Goal: Find contact information: Find contact information

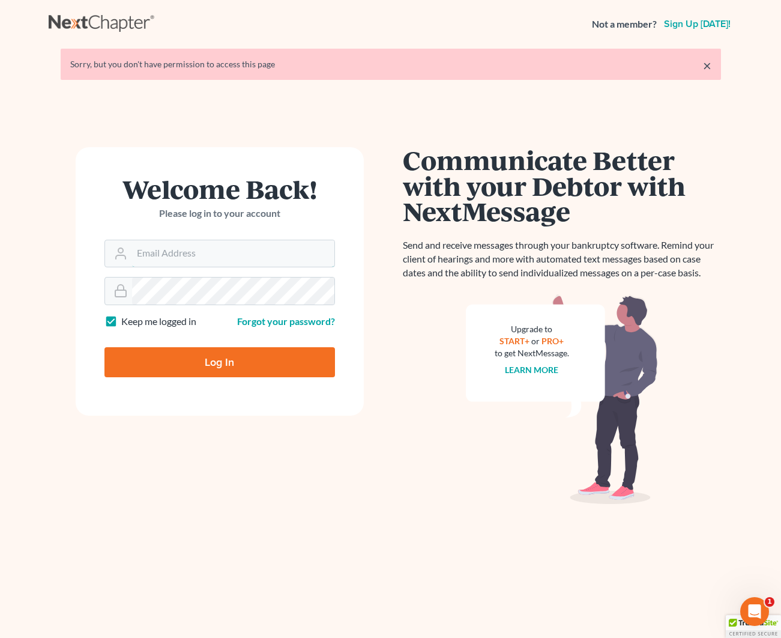
type input "kjm@dicksonlawfirm.com"
click at [214, 368] on input "Log In" at bounding box center [220, 362] width 231 height 30
type input "Thinking..."
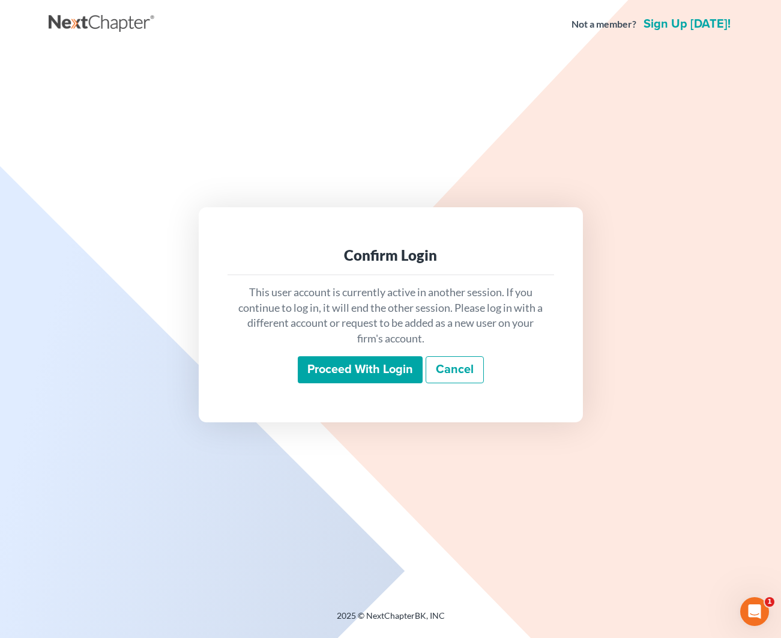
click at [347, 357] on input "Proceed with login" at bounding box center [360, 370] width 125 height 28
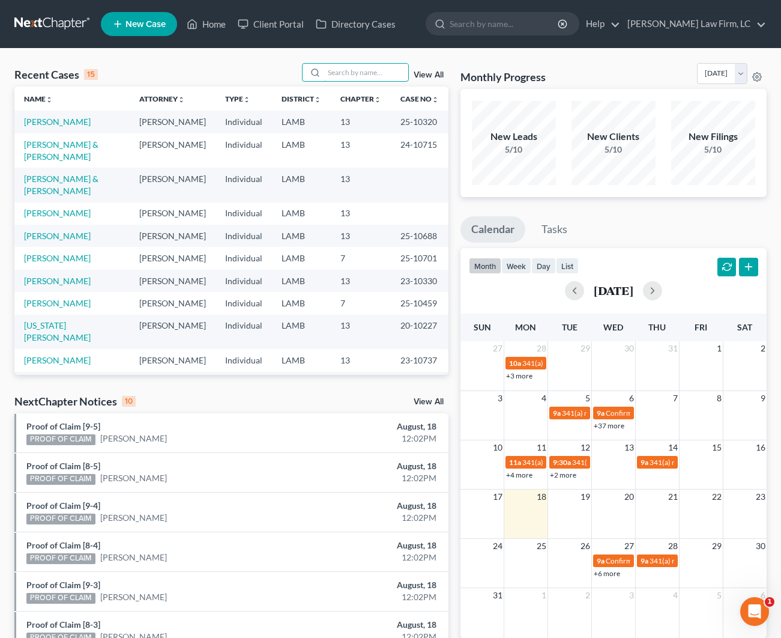
drag, startPoint x: 366, startPoint y: 68, endPoint x: 355, endPoint y: 61, distance: 13.0
click at [365, 67] on input "search" at bounding box center [366, 72] width 84 height 17
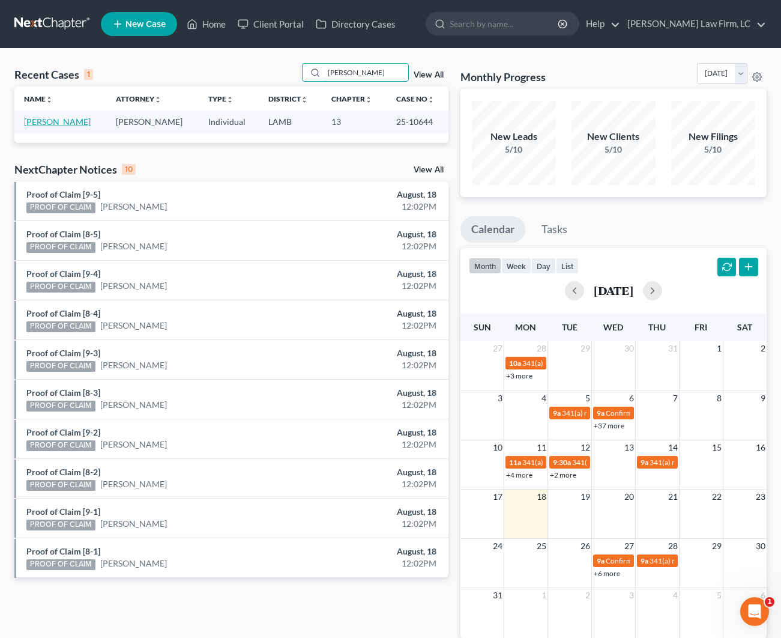
type input "[PERSON_NAME]"
click at [46, 118] on link "[PERSON_NAME]" at bounding box center [57, 122] width 67 height 10
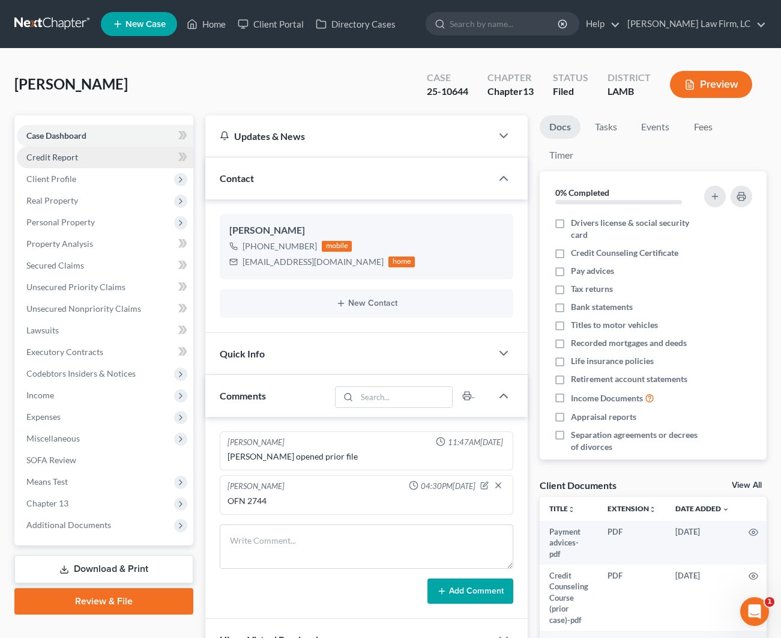
click at [71, 158] on span "Credit Report" at bounding box center [52, 157] width 52 height 10
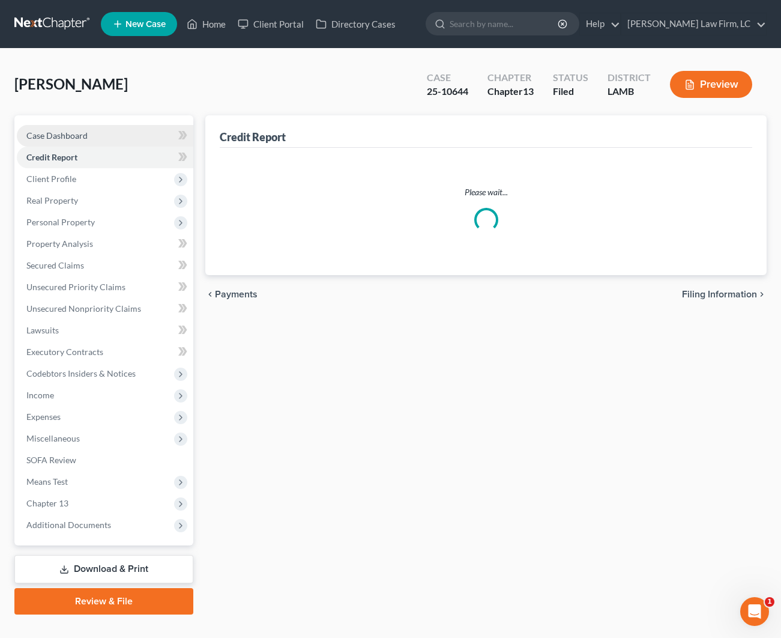
click at [70, 136] on span "Case Dashboard" at bounding box center [56, 135] width 61 height 10
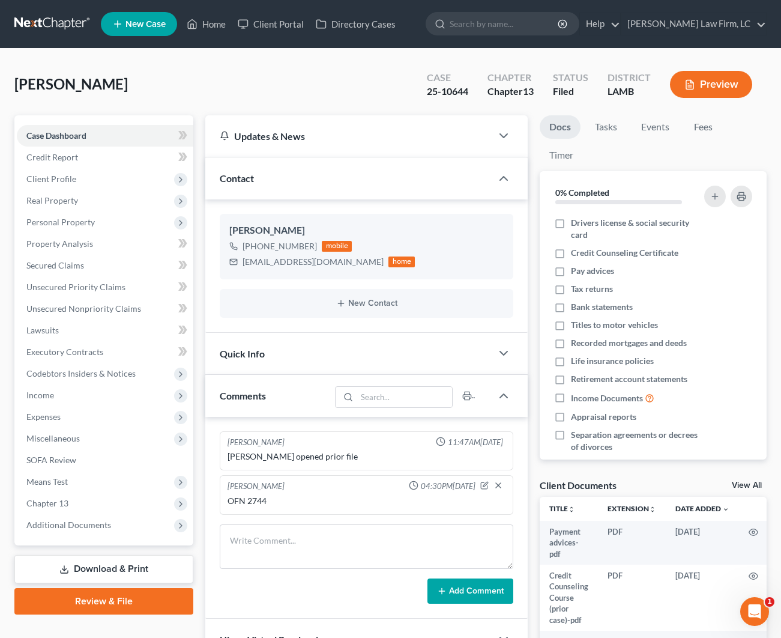
scroll to position [1, 0]
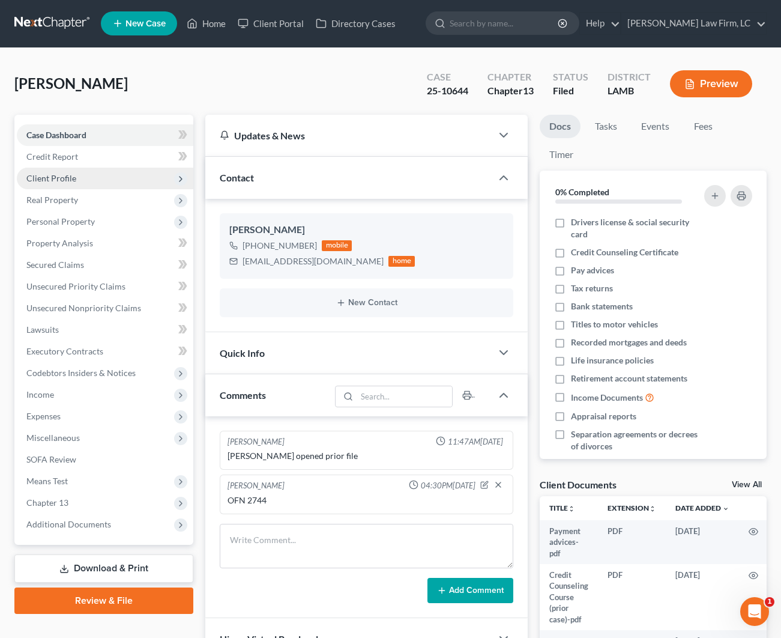
click at [80, 171] on span "Client Profile" at bounding box center [105, 179] width 177 height 22
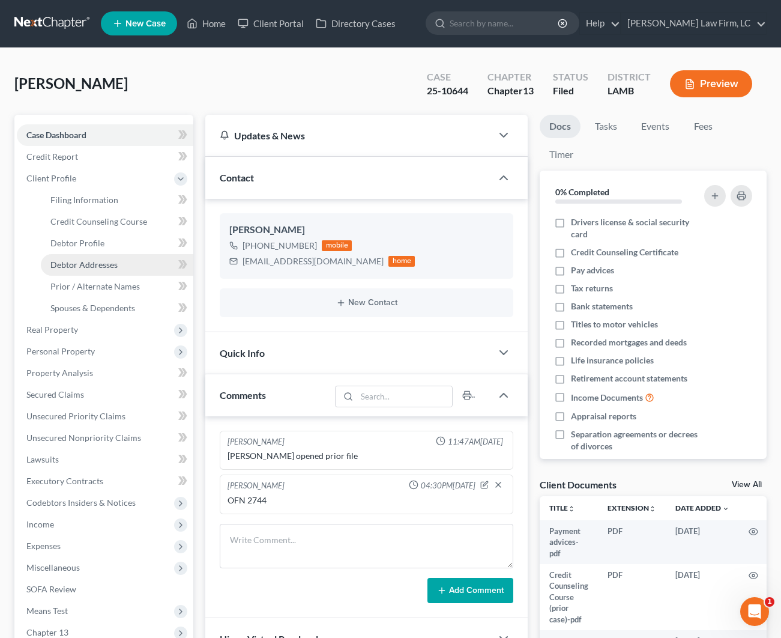
click at [96, 268] on span "Debtor Addresses" at bounding box center [83, 264] width 67 height 10
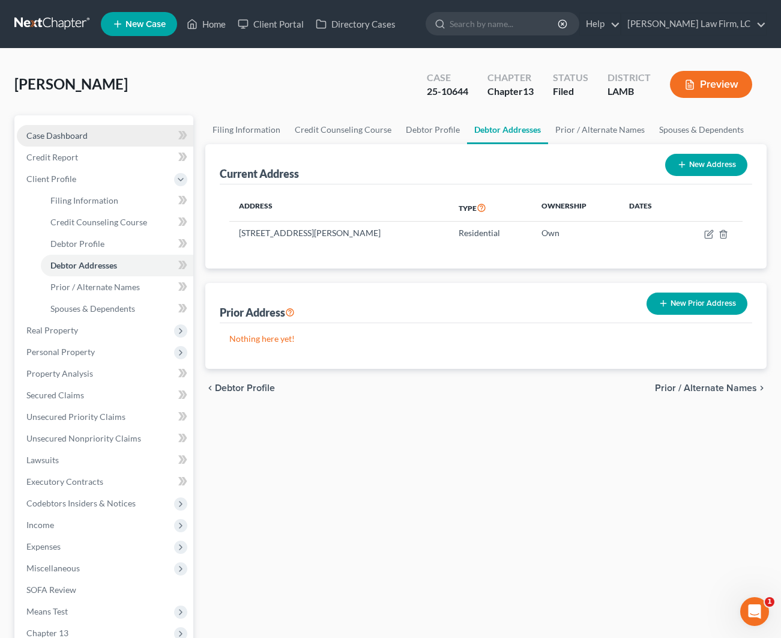
click at [70, 138] on span "Case Dashboard" at bounding box center [56, 135] width 61 height 10
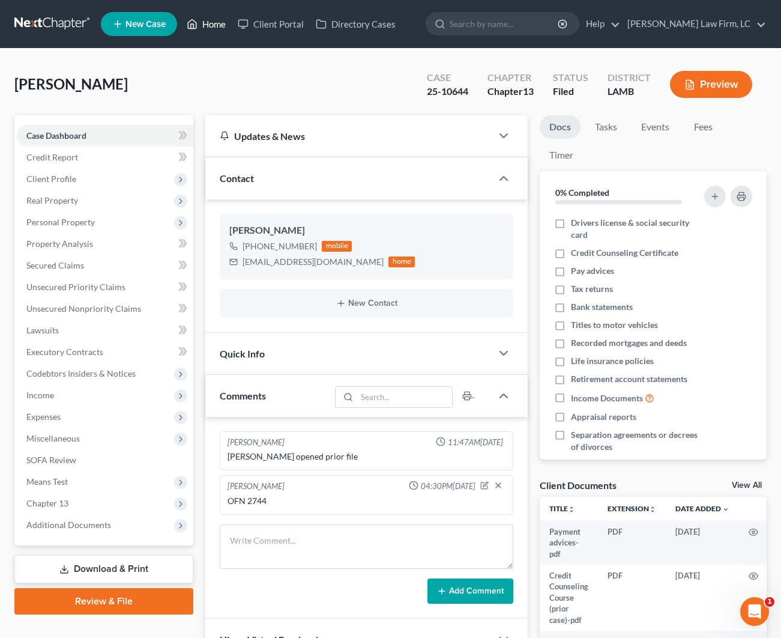
drag, startPoint x: 216, startPoint y: 21, endPoint x: 222, endPoint y: 22, distance: 6.7
click at [216, 21] on link "Home" at bounding box center [206, 24] width 51 height 22
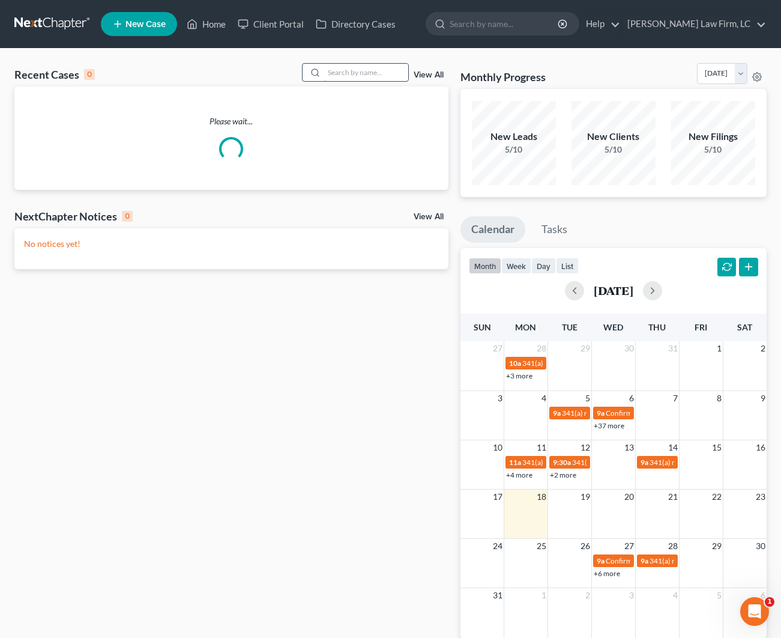
click at [339, 67] on input "search" at bounding box center [366, 72] width 84 height 17
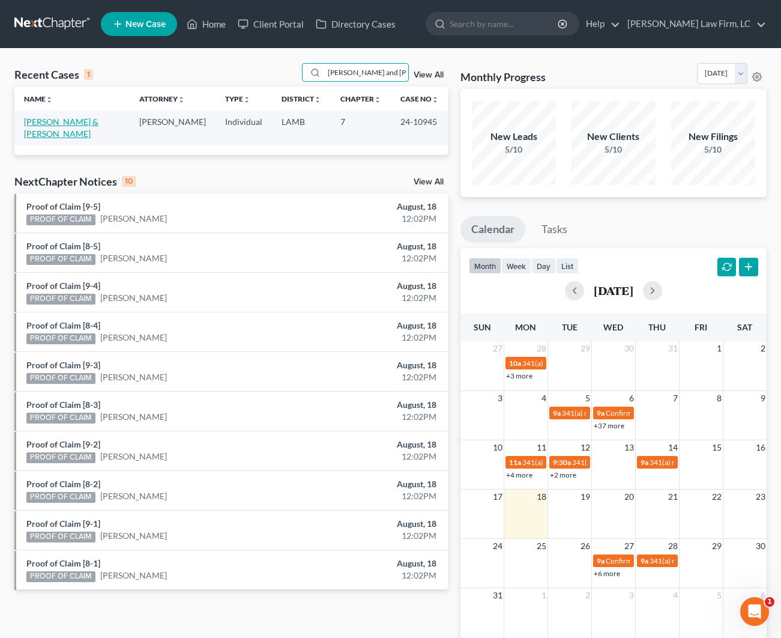
type input "[PERSON_NAME] and [PERSON_NAME]"
click at [46, 125] on link "[PERSON_NAME] & [PERSON_NAME]" at bounding box center [61, 128] width 74 height 22
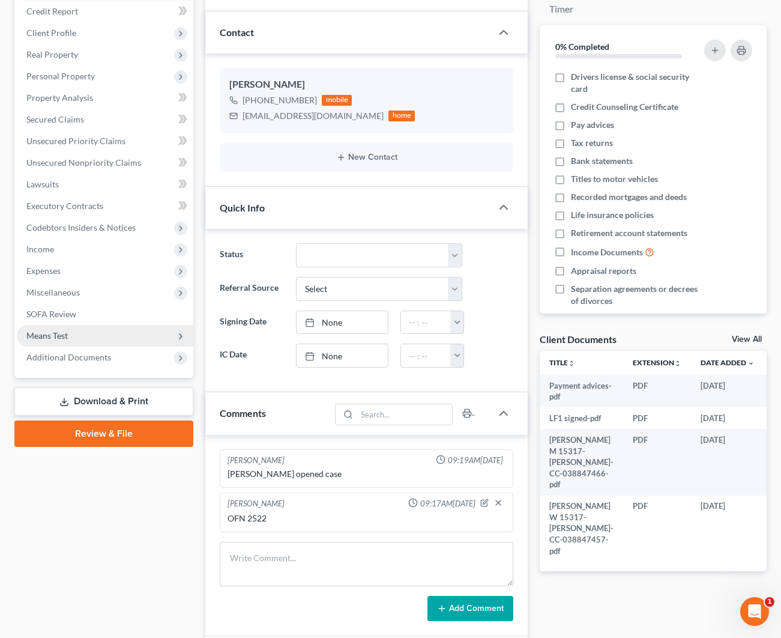
scroll to position [144, 0]
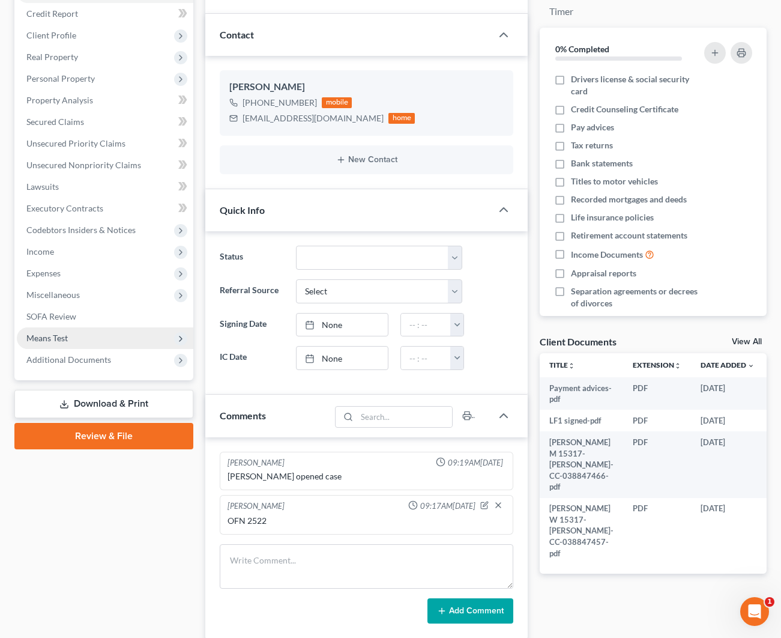
drag, startPoint x: 123, startPoint y: 357, endPoint x: 120, endPoint y: 341, distance: 16.5
click at [123, 355] on span "Additional Documents" at bounding box center [105, 360] width 177 height 22
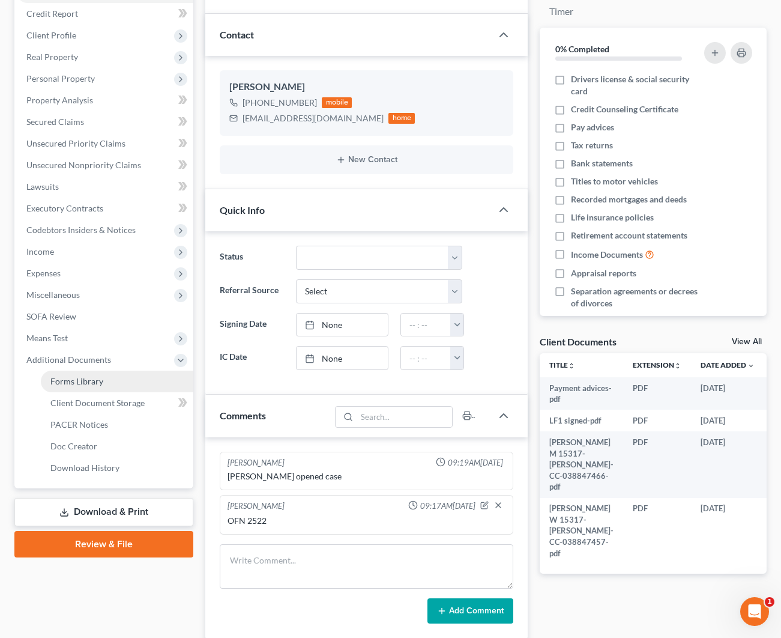
click at [81, 426] on span "PACER Notices" at bounding box center [79, 424] width 58 height 10
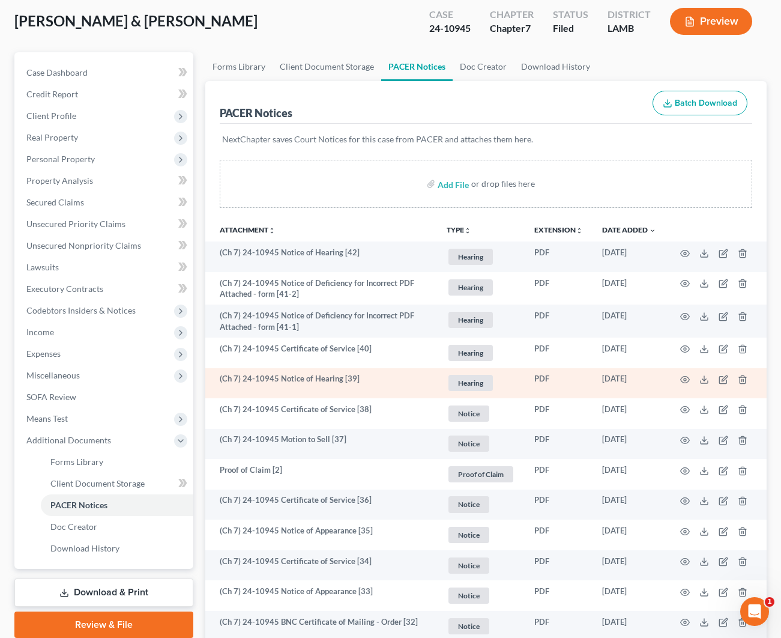
scroll to position [63, 0]
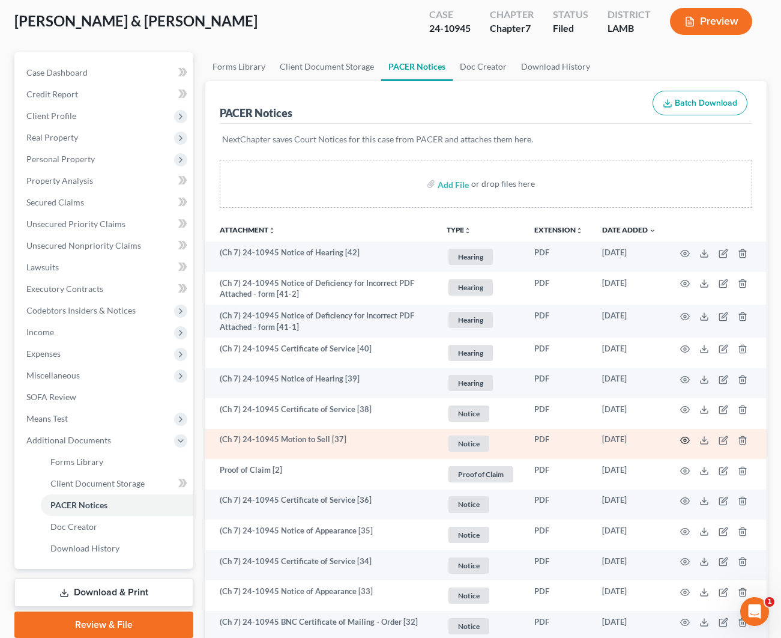
click at [684, 440] on icon "button" at bounding box center [685, 440] width 10 height 10
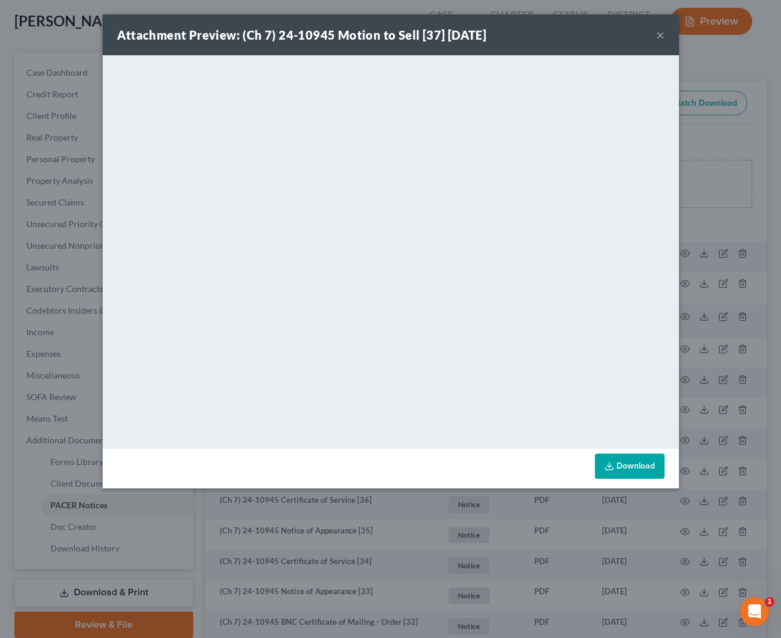
click at [665, 32] on div "Attachment Preview: (Ch 7) 24-10945 Motion to Sell [37] [DATE] ×" at bounding box center [391, 34] width 577 height 41
click at [659, 34] on button "×" at bounding box center [660, 35] width 8 height 14
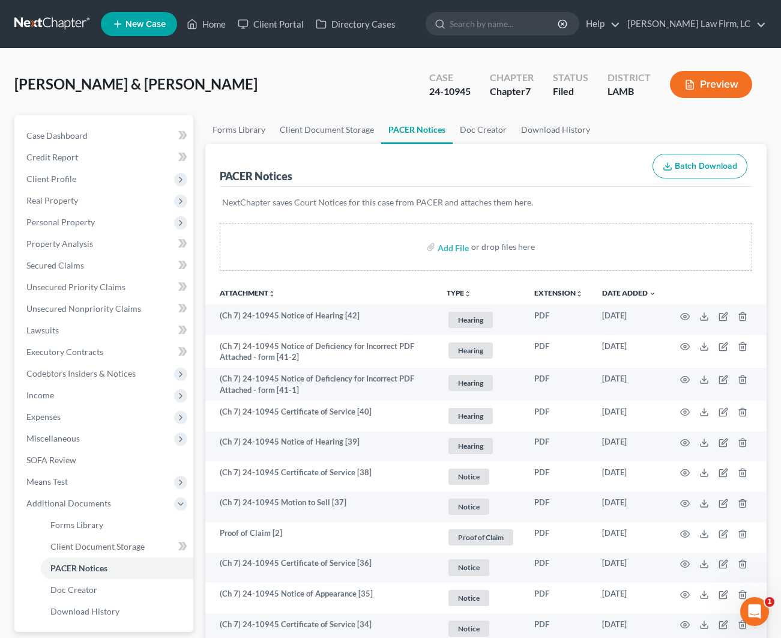
scroll to position [-2, 0]
click at [214, 25] on link "Home" at bounding box center [206, 24] width 51 height 22
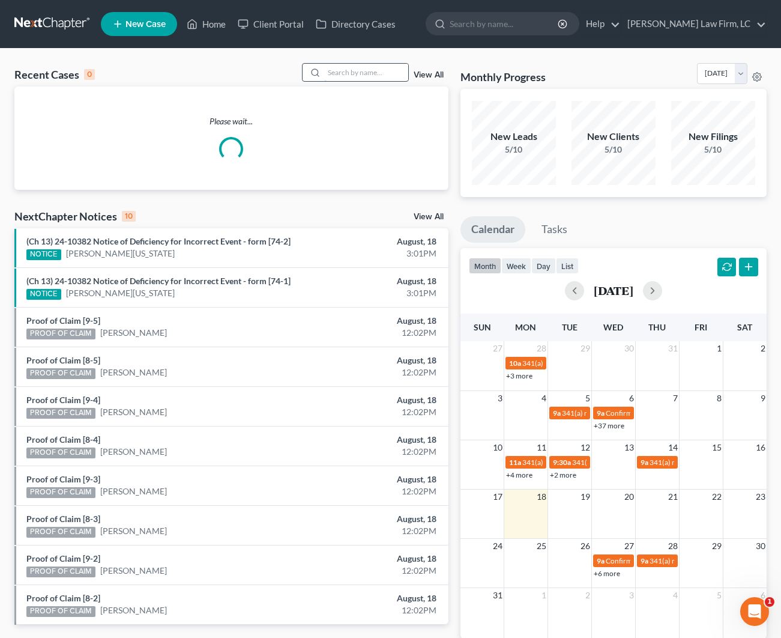
click at [351, 71] on input "search" at bounding box center [366, 72] width 84 height 17
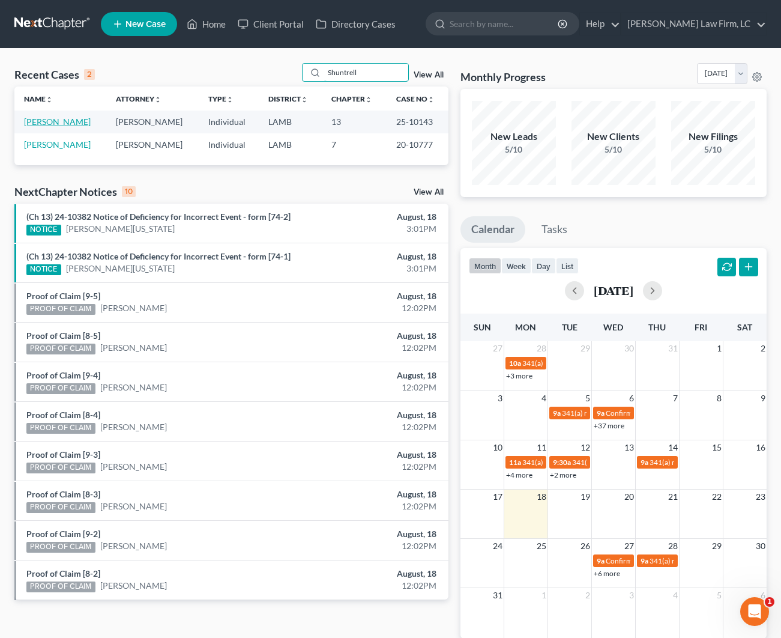
type input "Shuntrell"
click at [54, 117] on link "[PERSON_NAME]" at bounding box center [57, 122] width 67 height 10
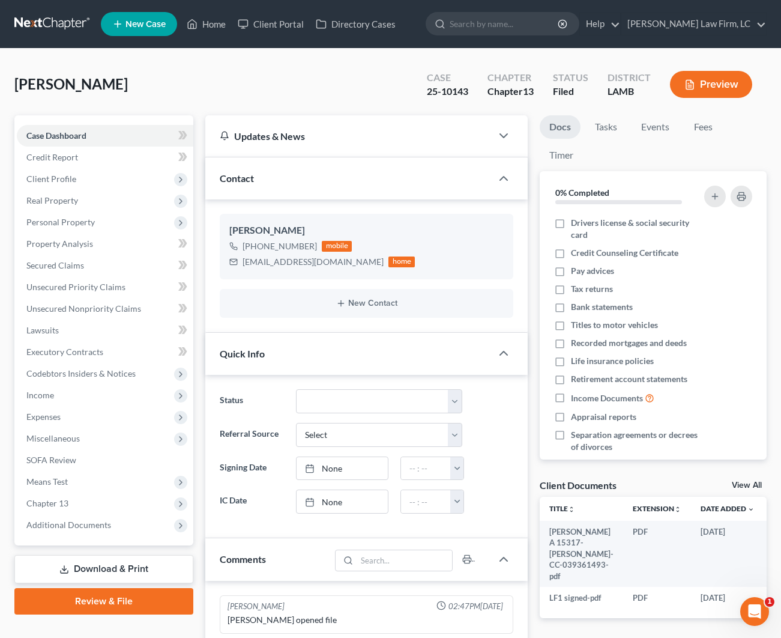
scroll to position [-7, 0]
drag, startPoint x: 286, startPoint y: 268, endPoint x: 229, endPoint y: 269, distance: 57.1
click at [229, 269] on div "[EMAIL_ADDRESS][DOMAIN_NAME] home" at bounding box center [322, 262] width 186 height 16
copy div "[EMAIL_ADDRESS][DOMAIN_NAME]"
click at [210, 32] on link "Home" at bounding box center [206, 24] width 51 height 22
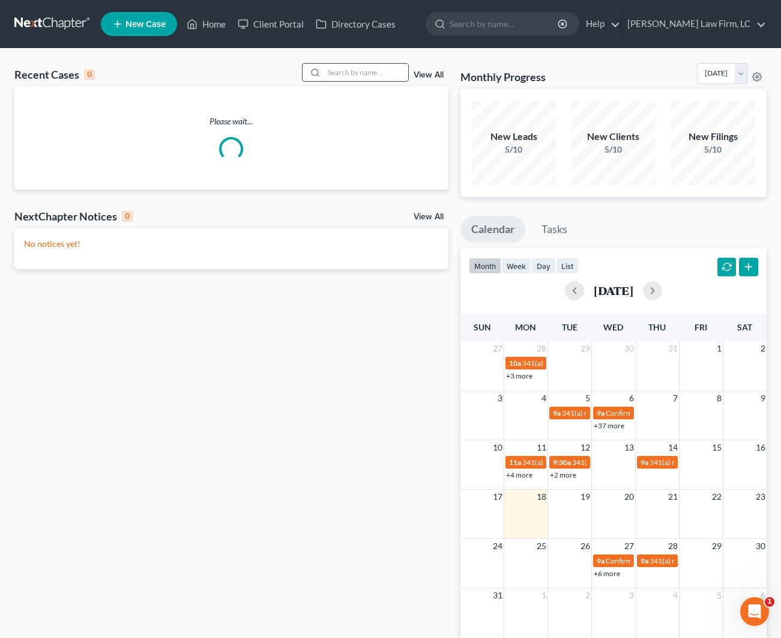
drag, startPoint x: 374, startPoint y: 77, endPoint x: 340, endPoint y: 72, distance: 34.7
click at [374, 77] on input "search" at bounding box center [366, 72] width 84 height 17
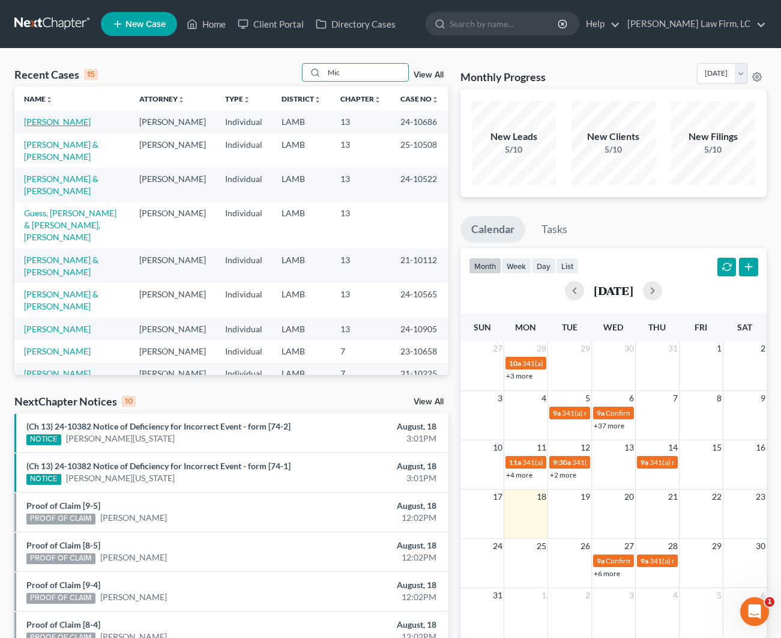
type input "Mic"
click at [65, 122] on link "[PERSON_NAME]" at bounding box center [57, 122] width 67 height 10
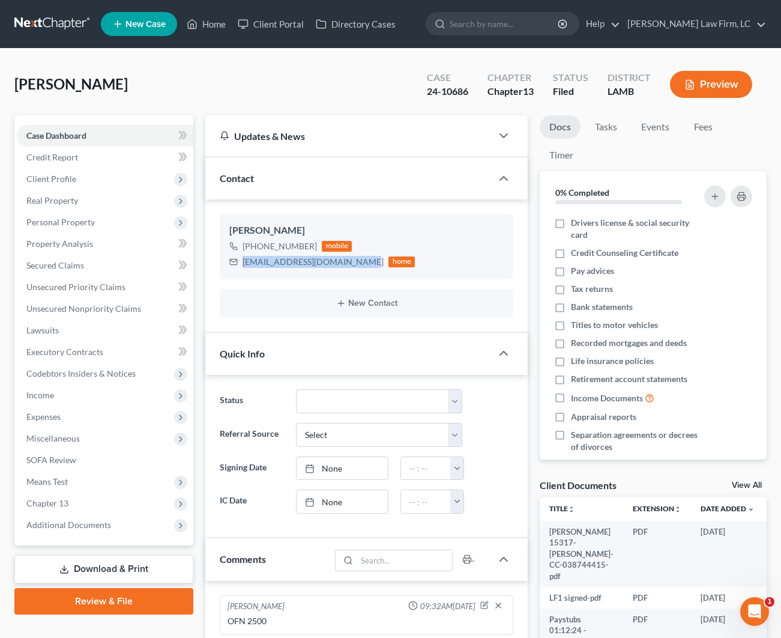
drag, startPoint x: 348, startPoint y: 261, endPoint x: 210, endPoint y: 263, distance: 137.6
click at [210, 263] on div "[PERSON_NAME] [PHONE_NUMBER] mobile [EMAIL_ADDRESS][DOMAIN_NAME] home New Conta…" at bounding box center [366, 265] width 323 height 133
copy div "[EMAIL_ADDRESS][DOMAIN_NAME]"
